Goal: Task Accomplishment & Management: Use online tool/utility

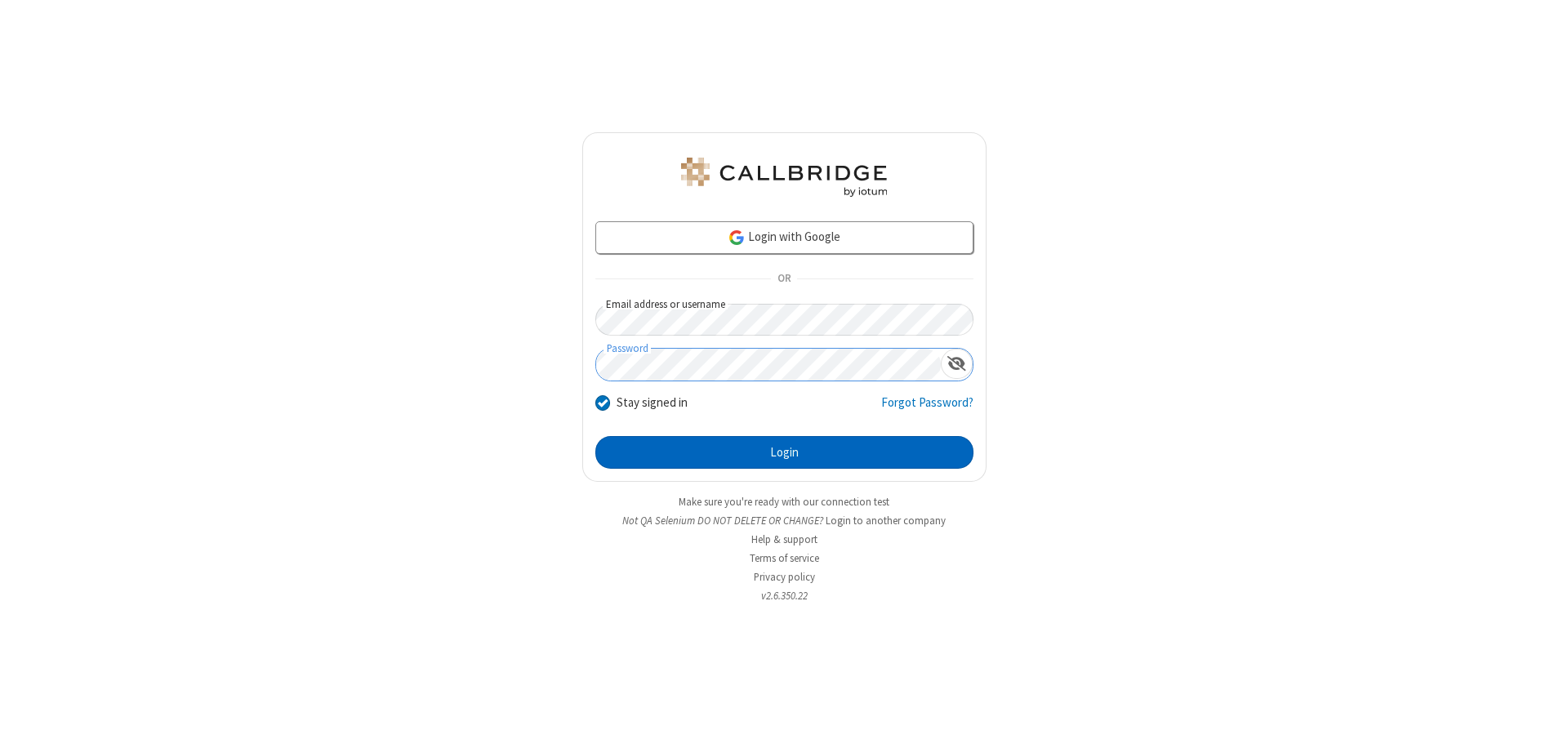
click at [784, 452] on button "Login" at bounding box center [784, 452] width 378 height 33
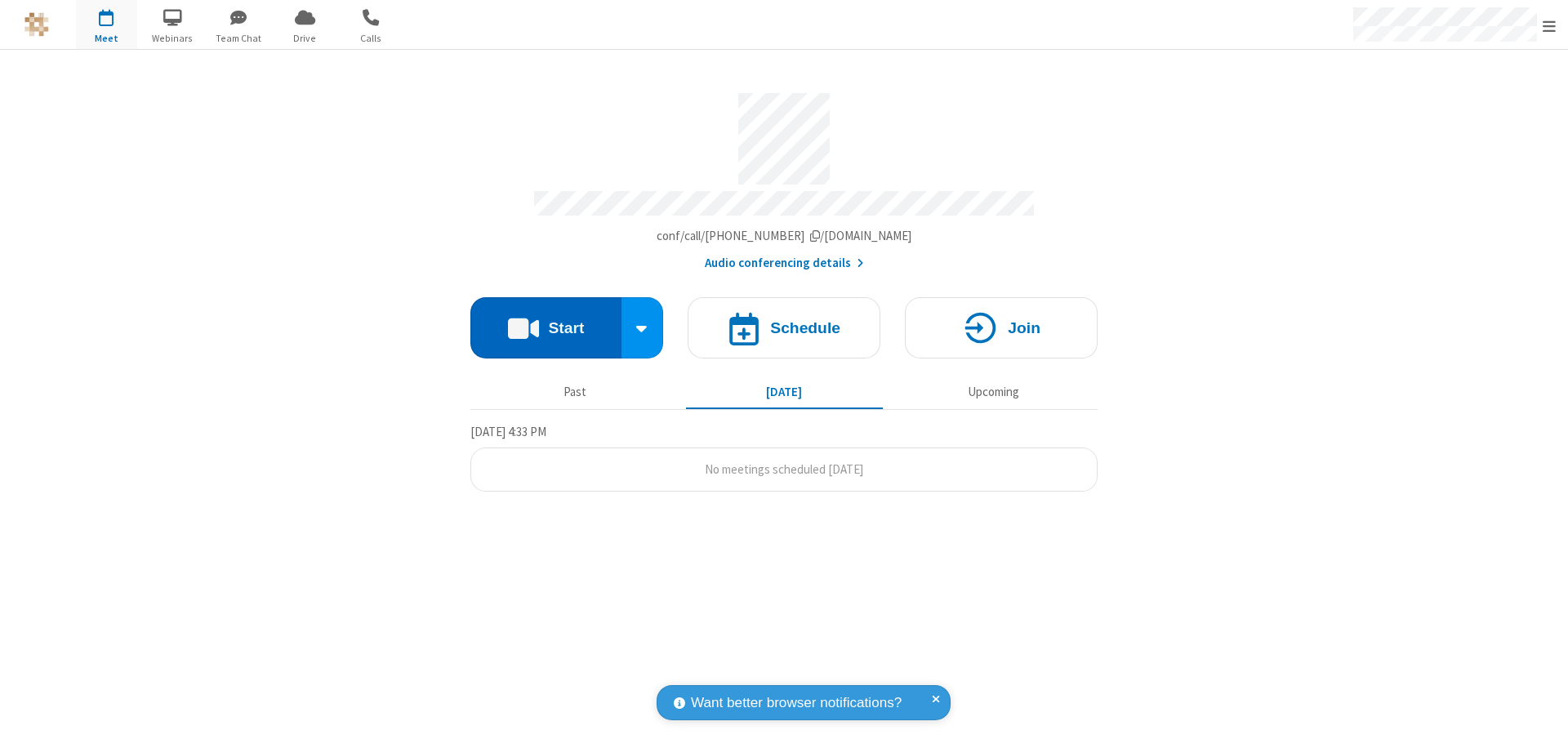
click at [546, 320] on button "Start" at bounding box center [545, 327] width 151 height 61
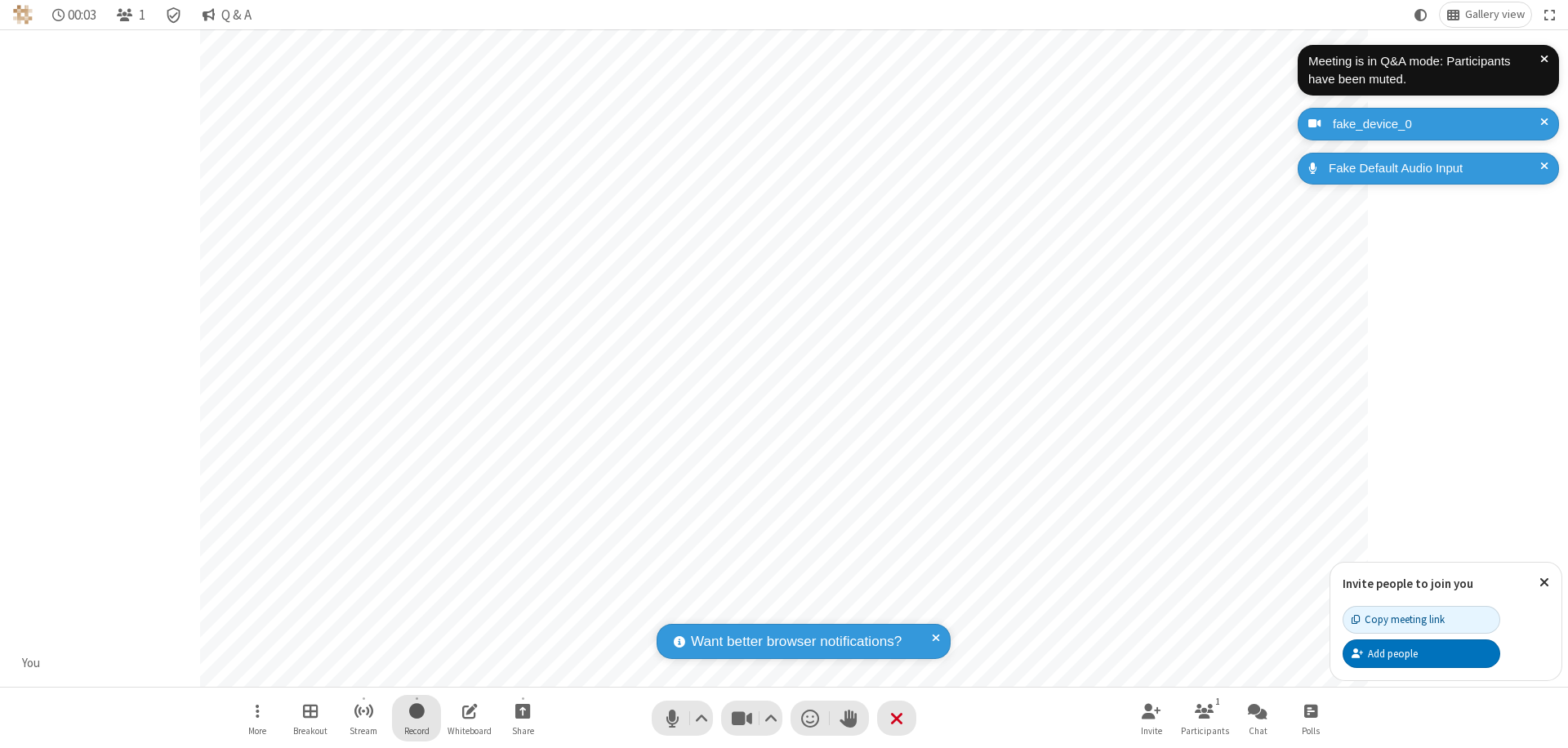
click at [416, 717] on span "Start recording" at bounding box center [417, 710] width 16 height 20
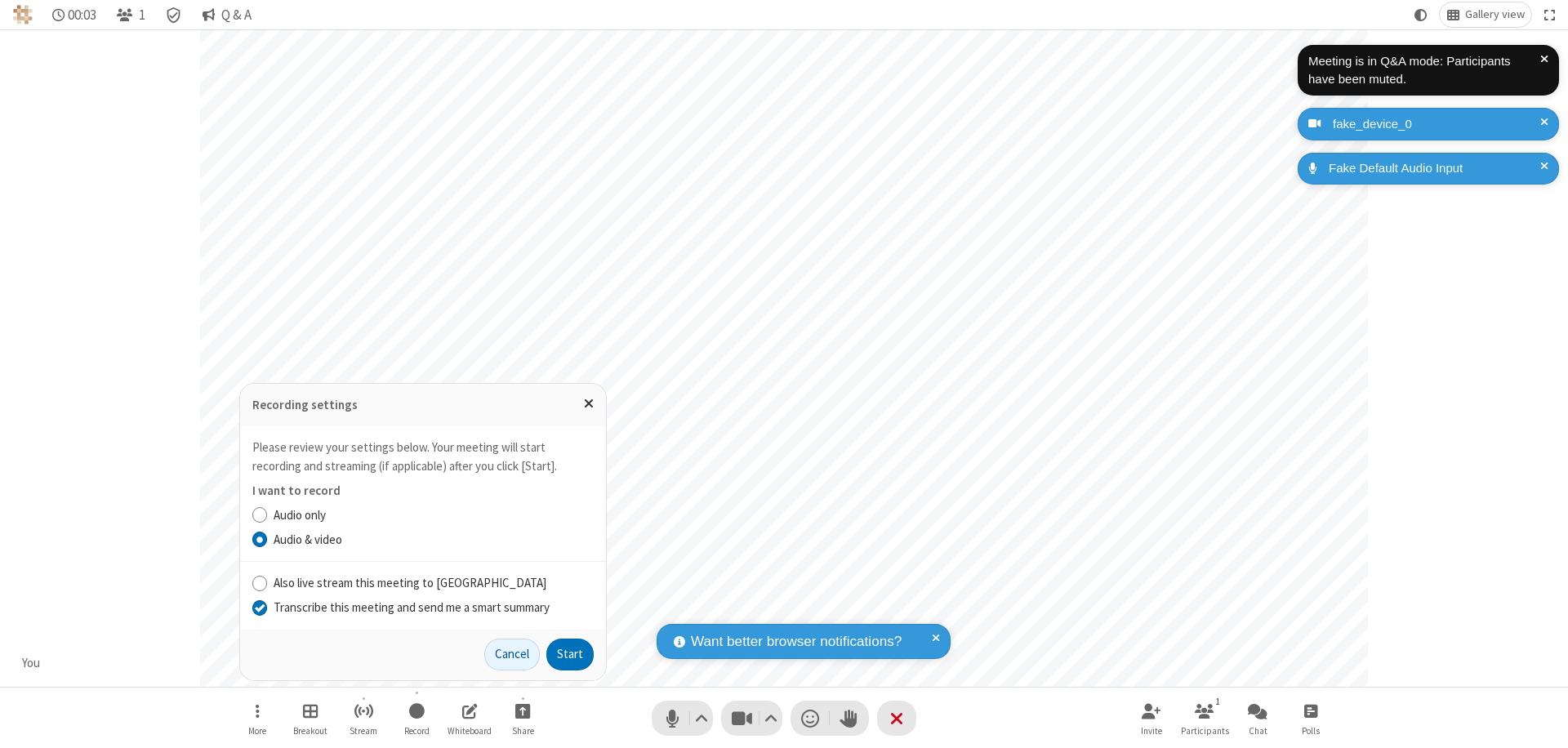
click at [258, 606] on input "Transcribe this meeting and send me a smart summary" at bounding box center [260, 606] width 16 height 17
click at [570, 654] on button "Start" at bounding box center [570, 654] width 47 height 33
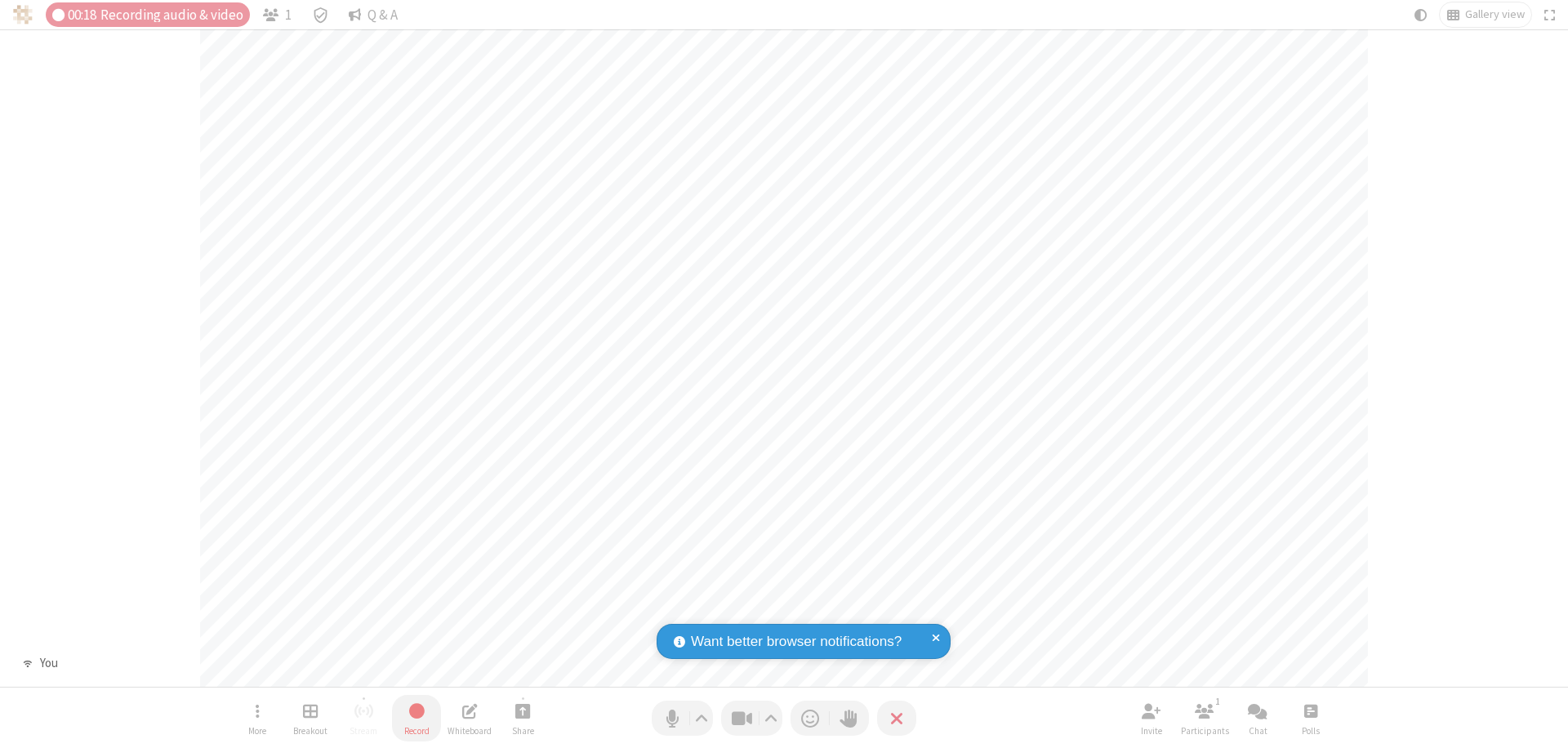
click at [416, 717] on span "Stop recording" at bounding box center [416, 710] width 19 height 20
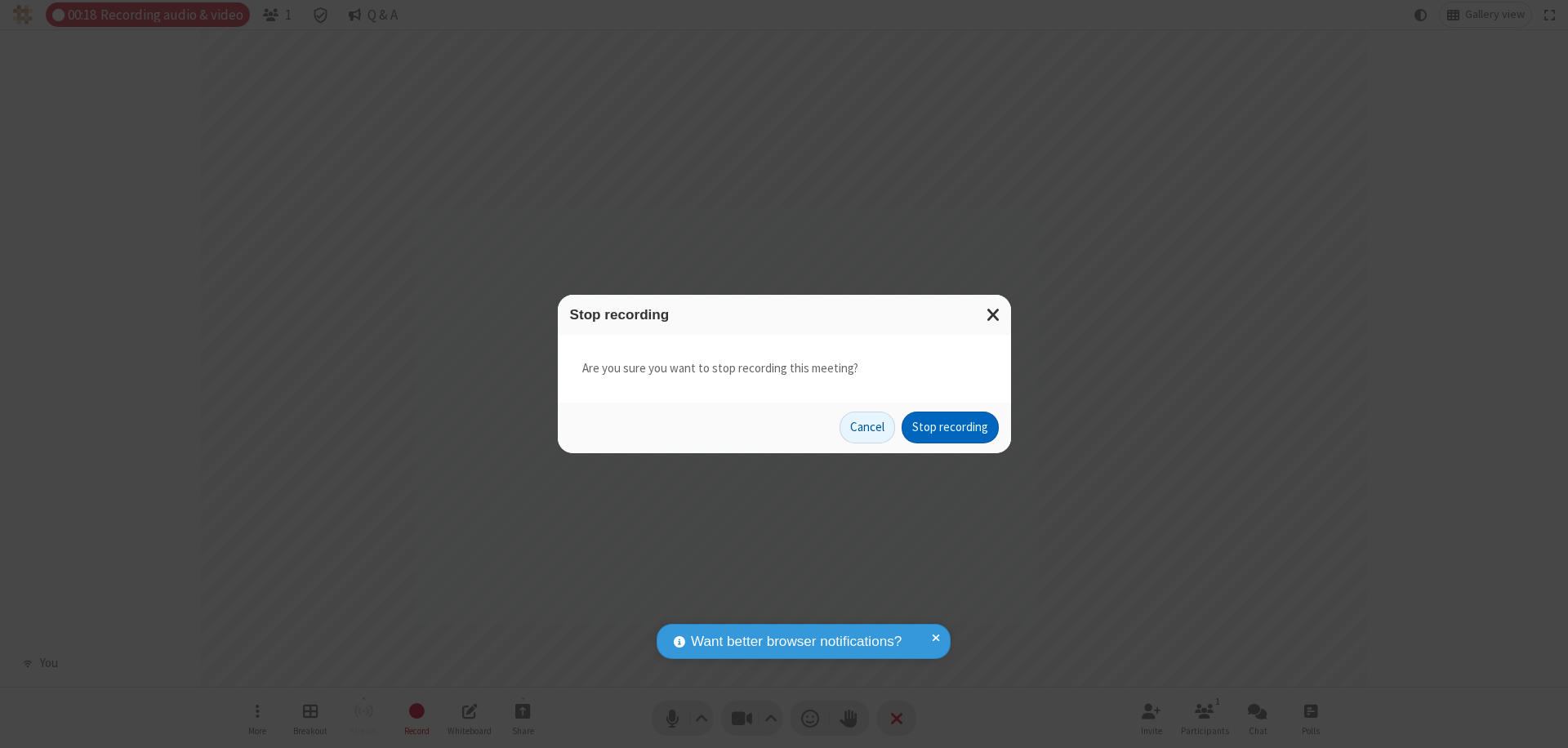
click at [950, 427] on button "Stop recording" at bounding box center [950, 428] width 97 height 33
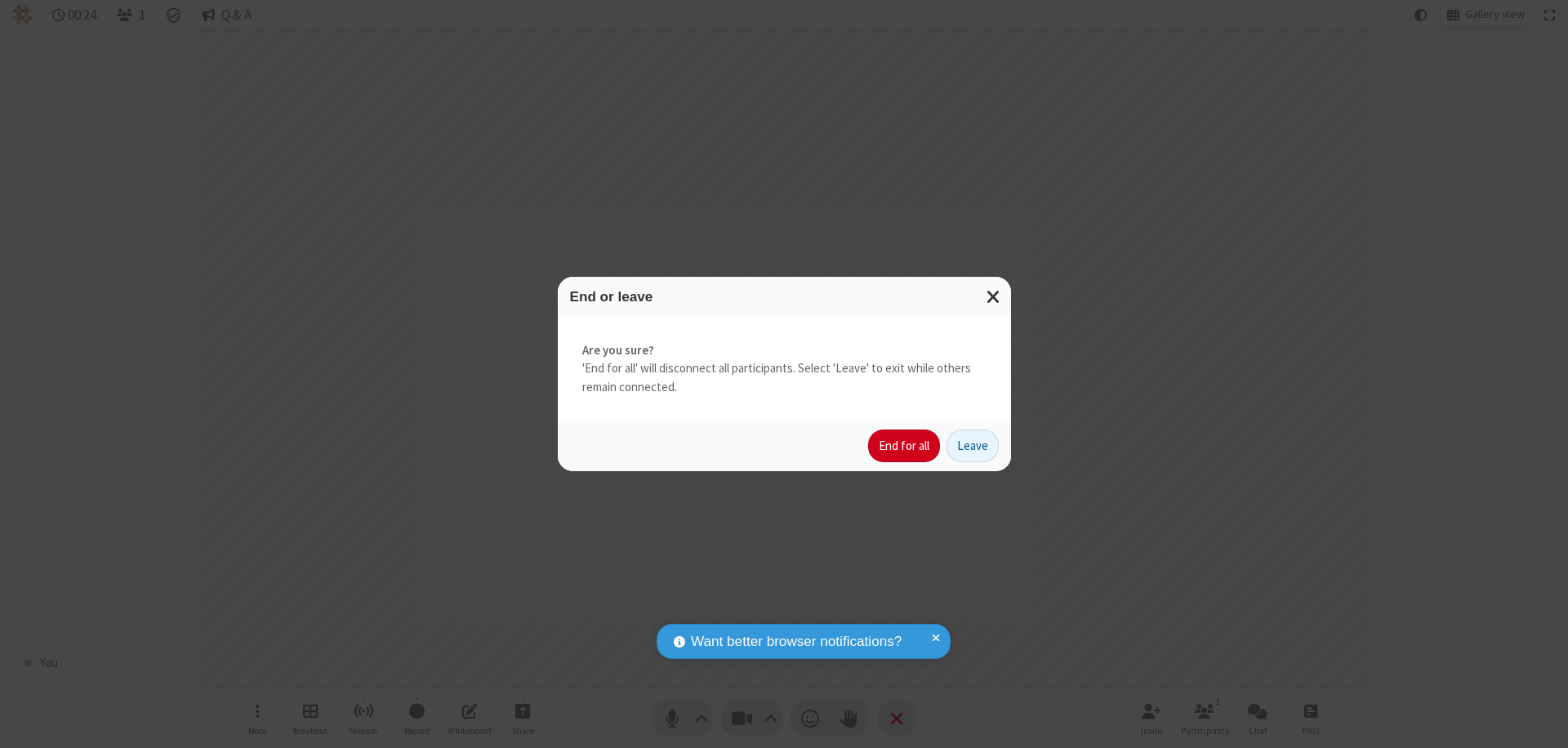
click at [905, 446] on button "End for all" at bounding box center [904, 446] width 72 height 33
